Goal: Browse casually

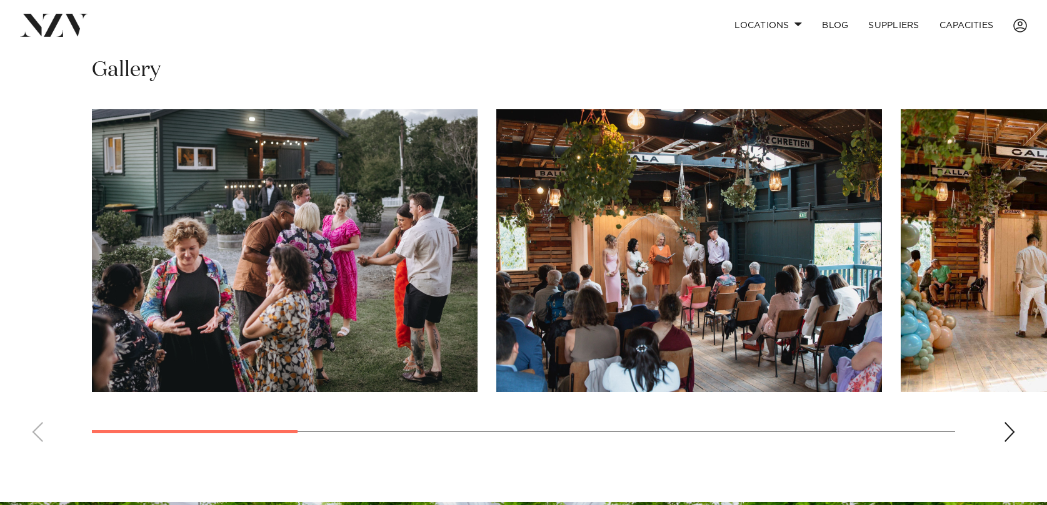
scroll to position [890, 0]
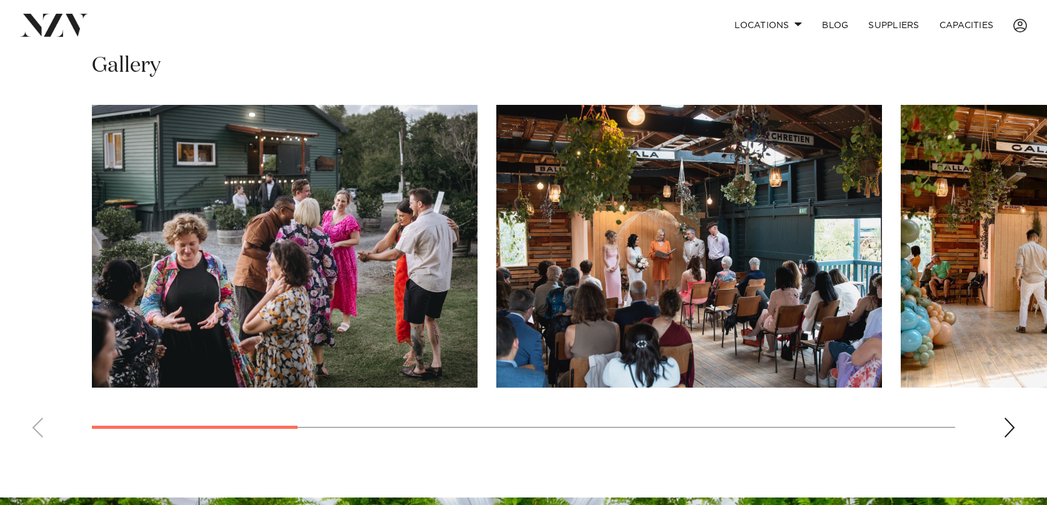
click at [1007, 418] on div "Next slide" at bounding box center [1009, 428] width 12 height 20
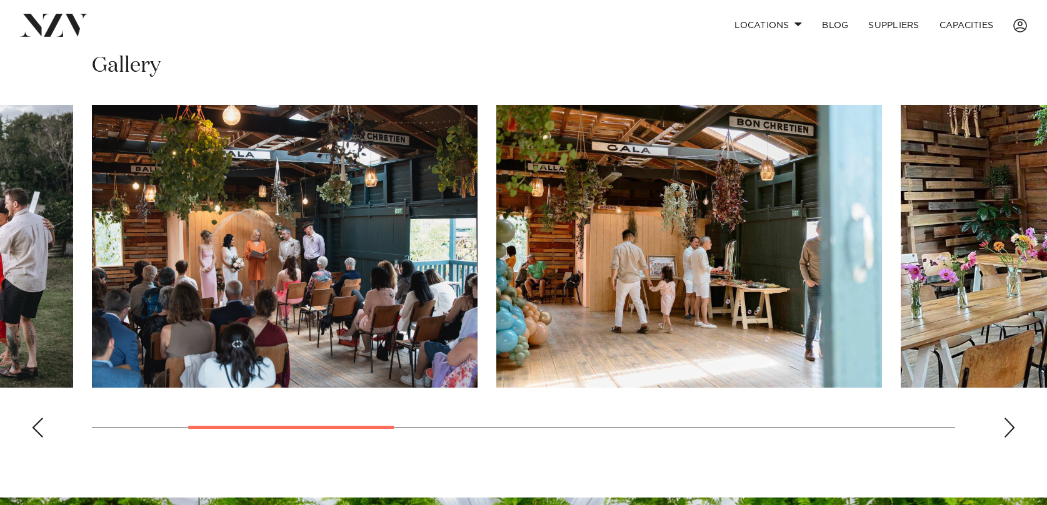
click at [1007, 418] on div "Next slide" at bounding box center [1009, 428] width 12 height 20
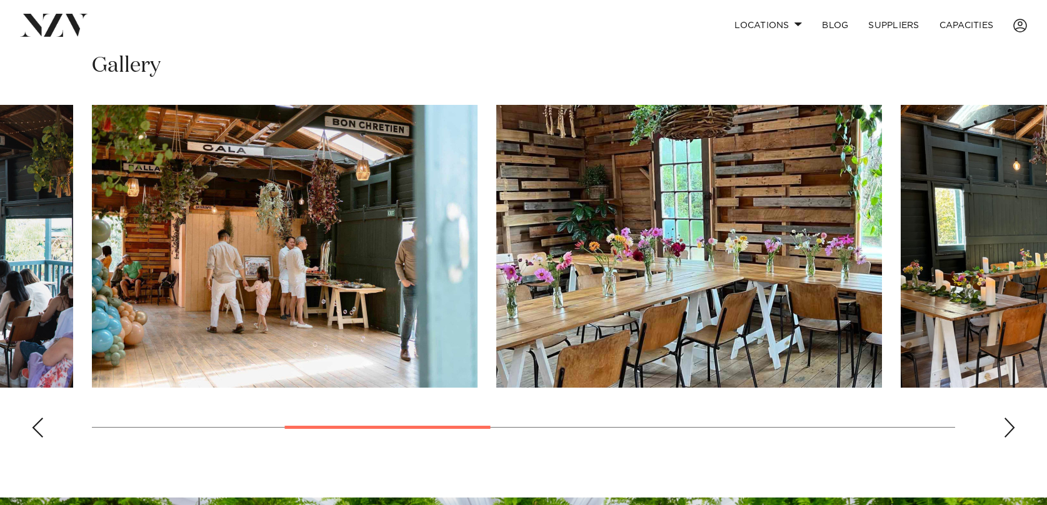
click at [1007, 418] on div "Next slide" at bounding box center [1009, 428] width 12 height 20
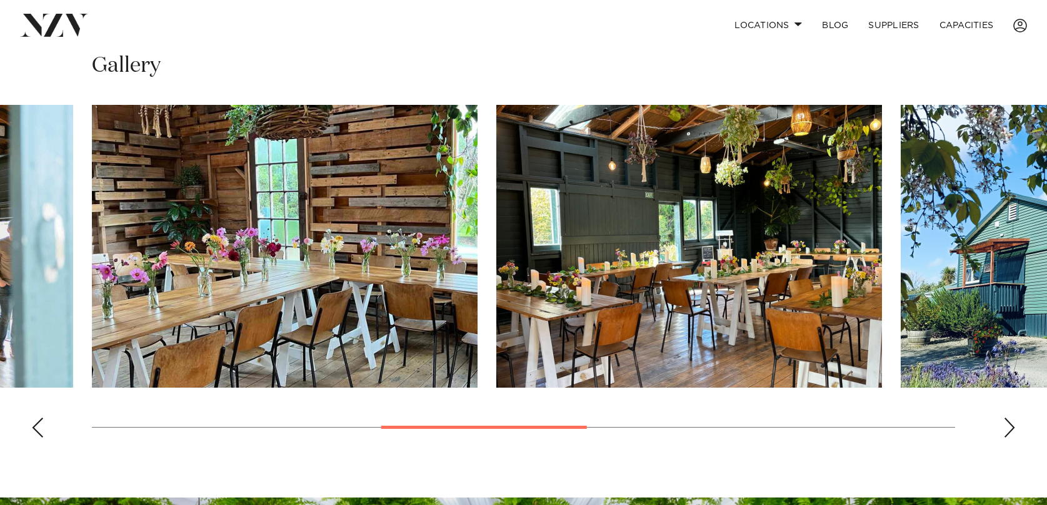
click at [1007, 418] on div "Next slide" at bounding box center [1009, 428] width 12 height 20
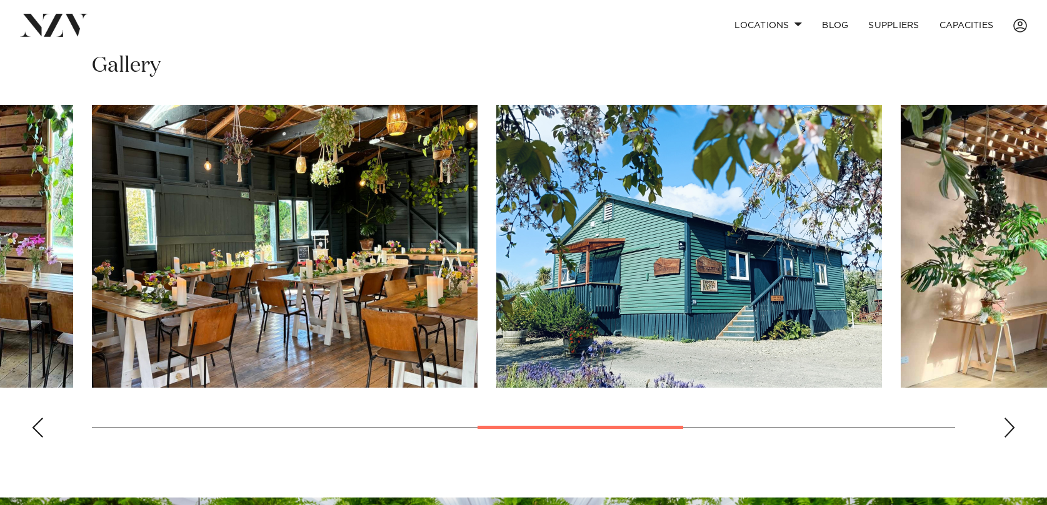
click at [1007, 418] on div "Next slide" at bounding box center [1009, 428] width 12 height 20
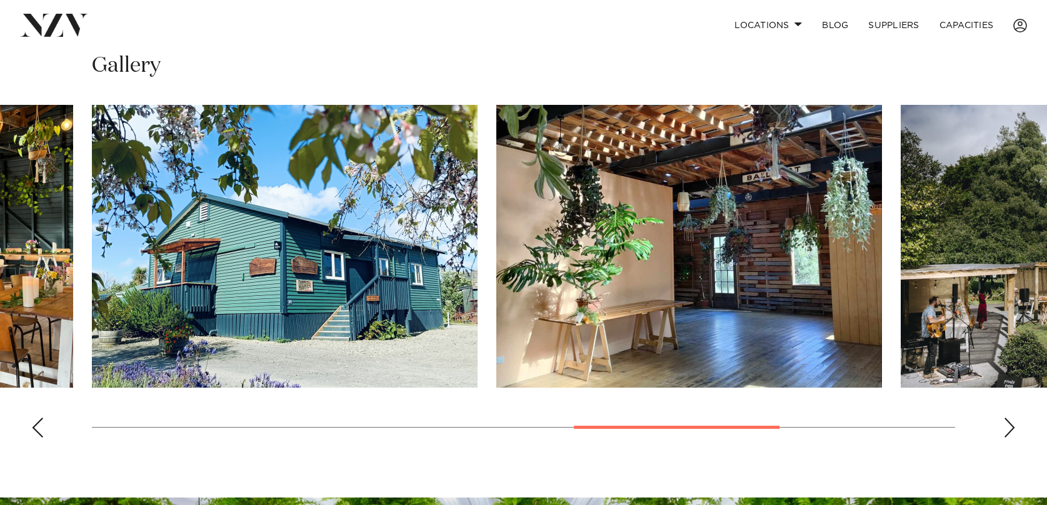
click at [1007, 418] on div "Next slide" at bounding box center [1009, 428] width 12 height 20
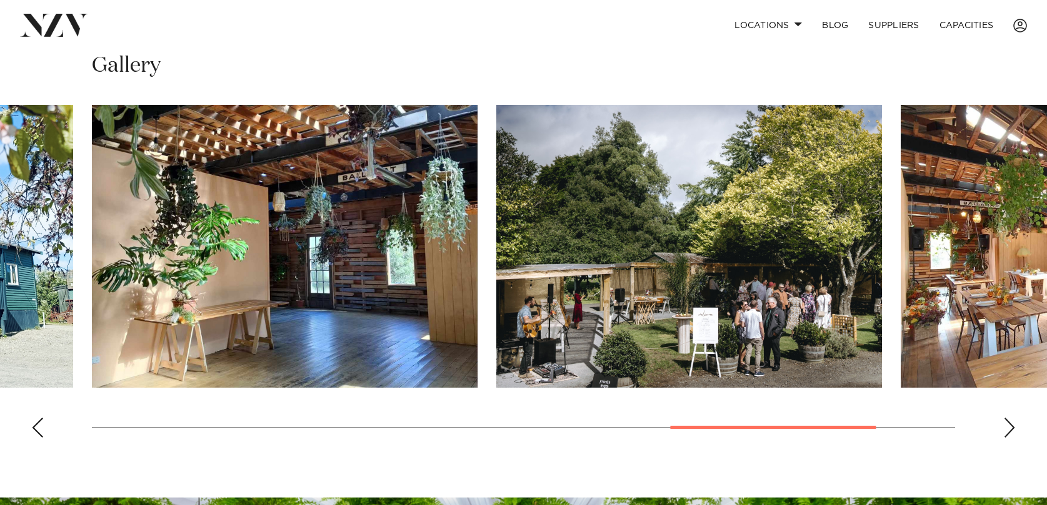
click at [1007, 418] on div "Next slide" at bounding box center [1009, 428] width 12 height 20
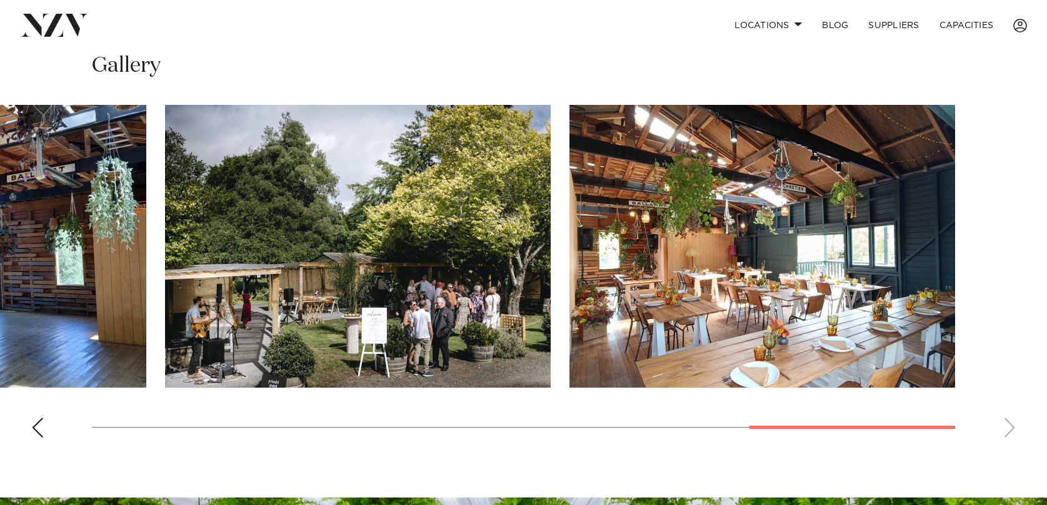
click at [1007, 414] on swiper-container at bounding box center [523, 276] width 1047 height 343
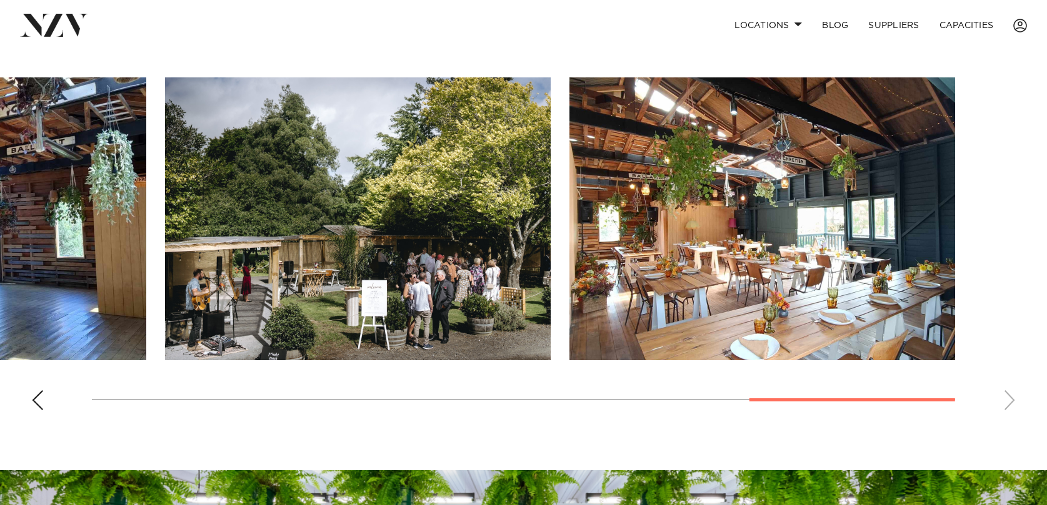
scroll to position [919, 0]
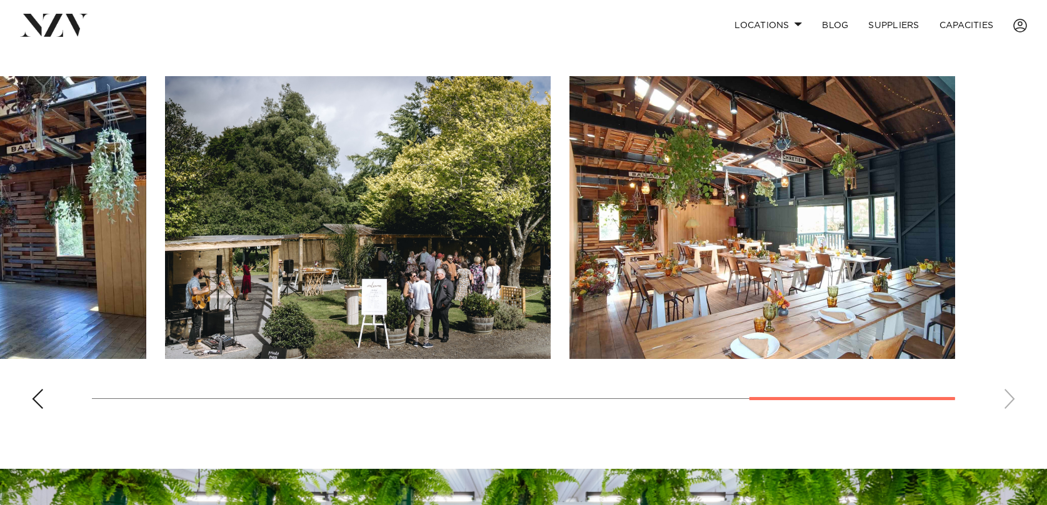
click at [40, 389] on div "Previous slide" at bounding box center [37, 399] width 12 height 20
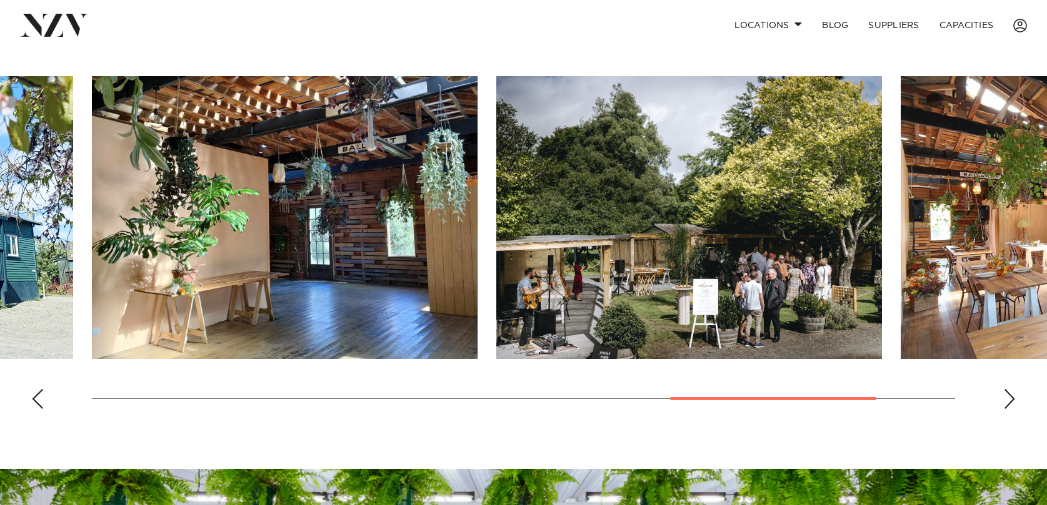
click at [41, 389] on div "Previous slide" at bounding box center [37, 399] width 12 height 20
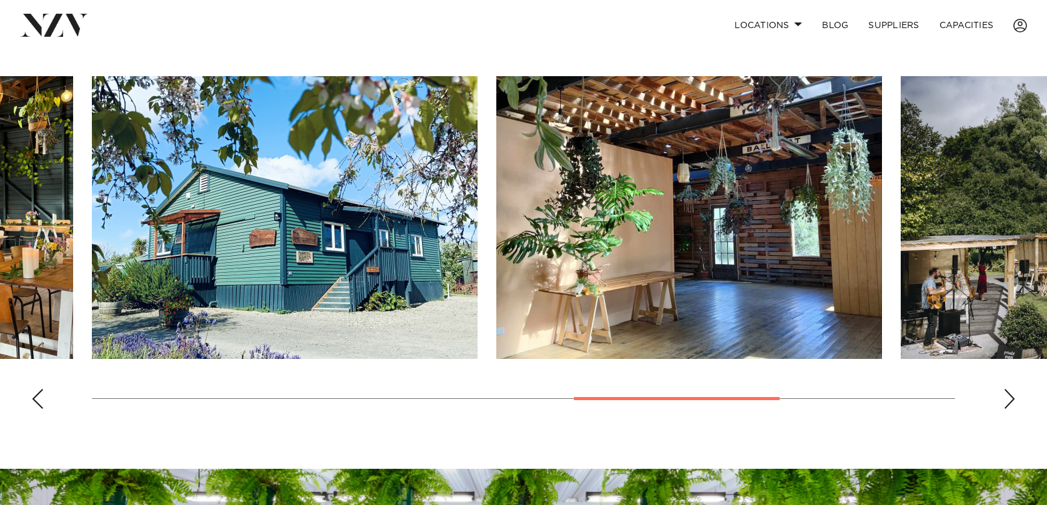
click at [36, 389] on div "Previous slide" at bounding box center [37, 399] width 12 height 20
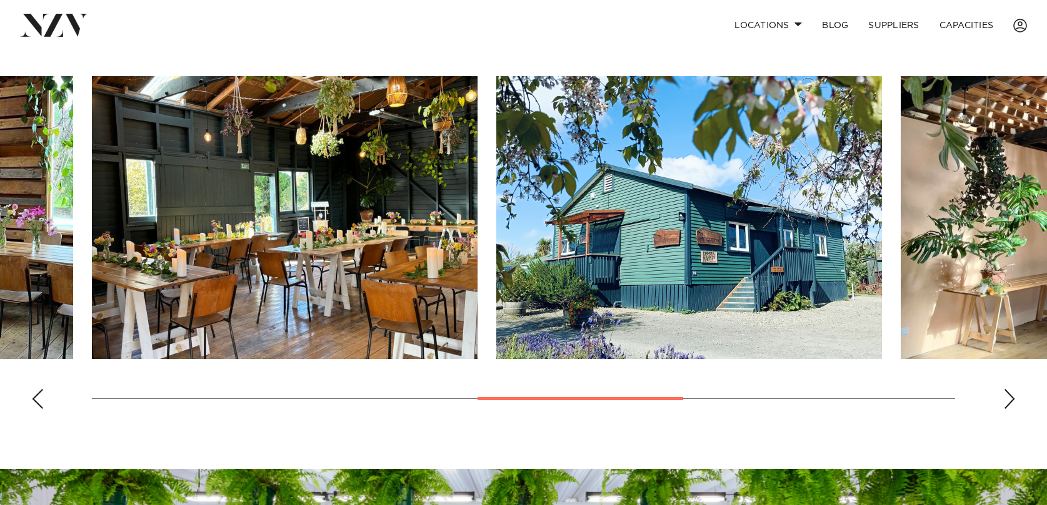
click at [36, 389] on div "Previous slide" at bounding box center [37, 399] width 12 height 20
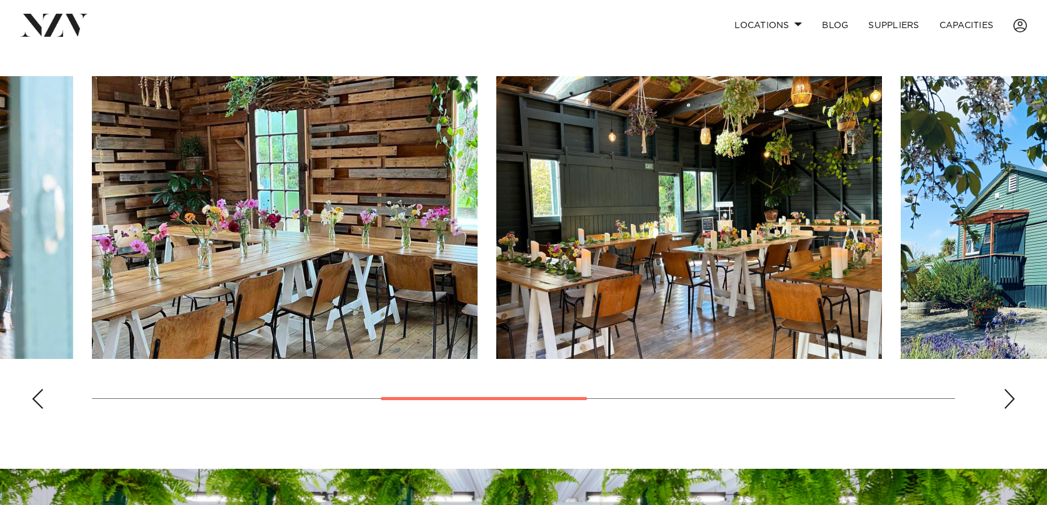
click at [37, 389] on div "Previous slide" at bounding box center [37, 399] width 12 height 20
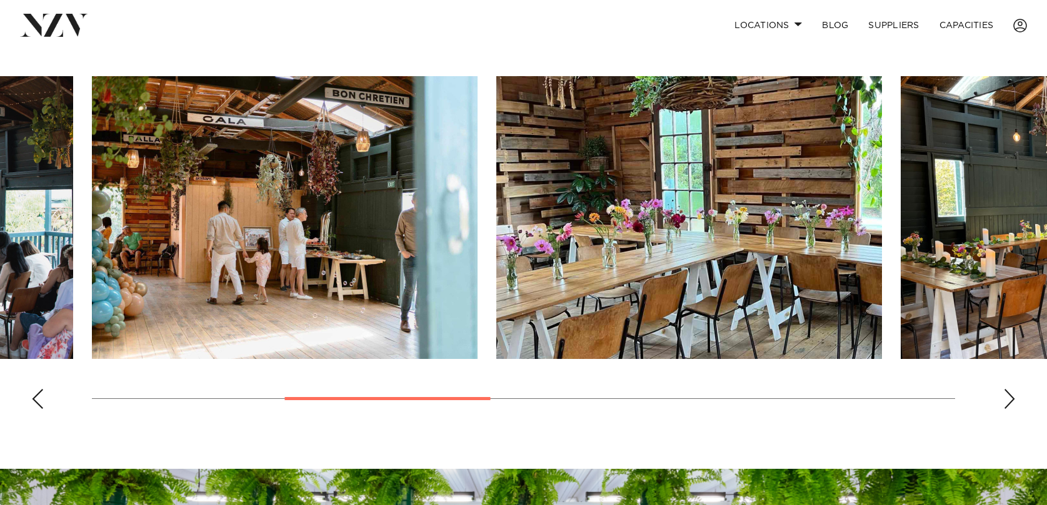
click at [37, 389] on div "Previous slide" at bounding box center [37, 399] width 12 height 20
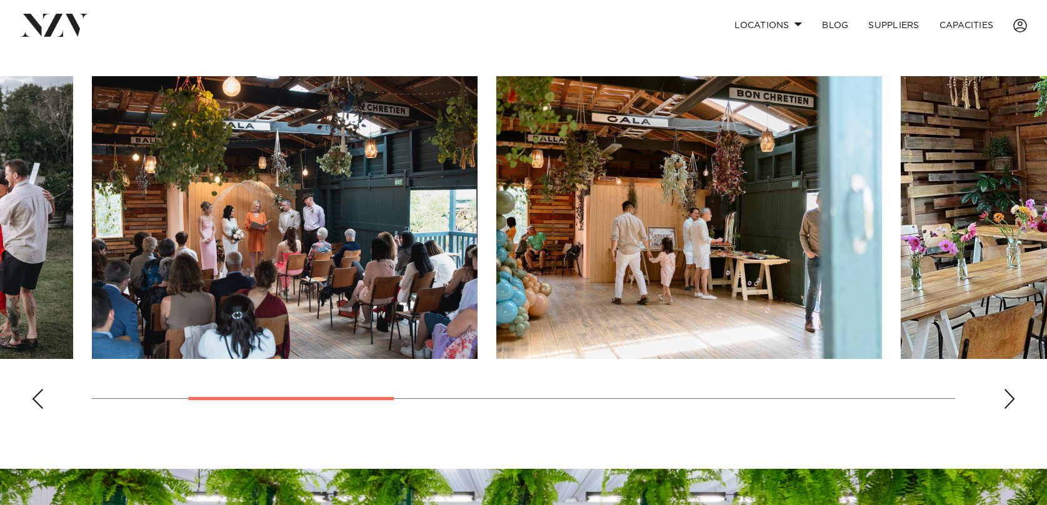
click at [37, 389] on div "Previous slide" at bounding box center [37, 399] width 12 height 20
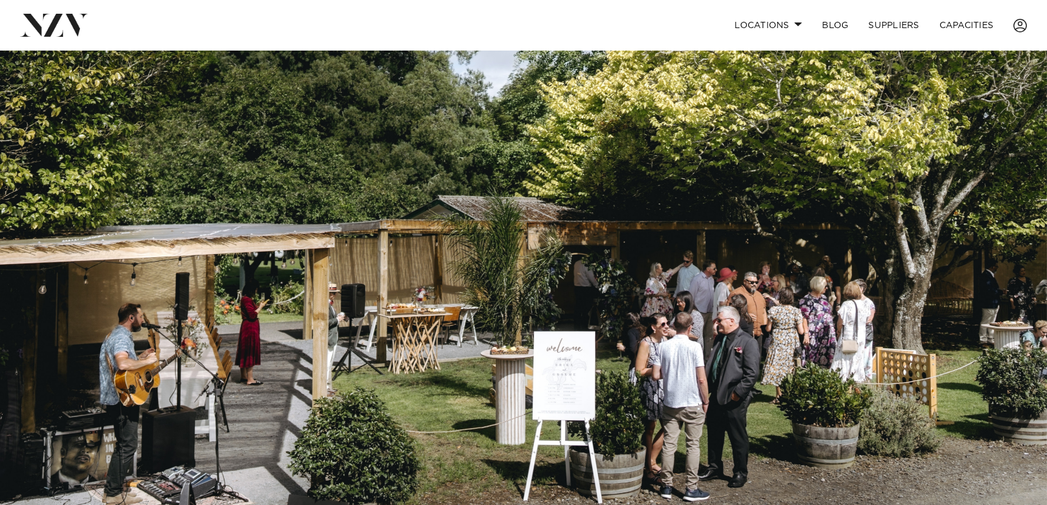
scroll to position [0, 0]
